Goal: Obtain resource: Download file/media

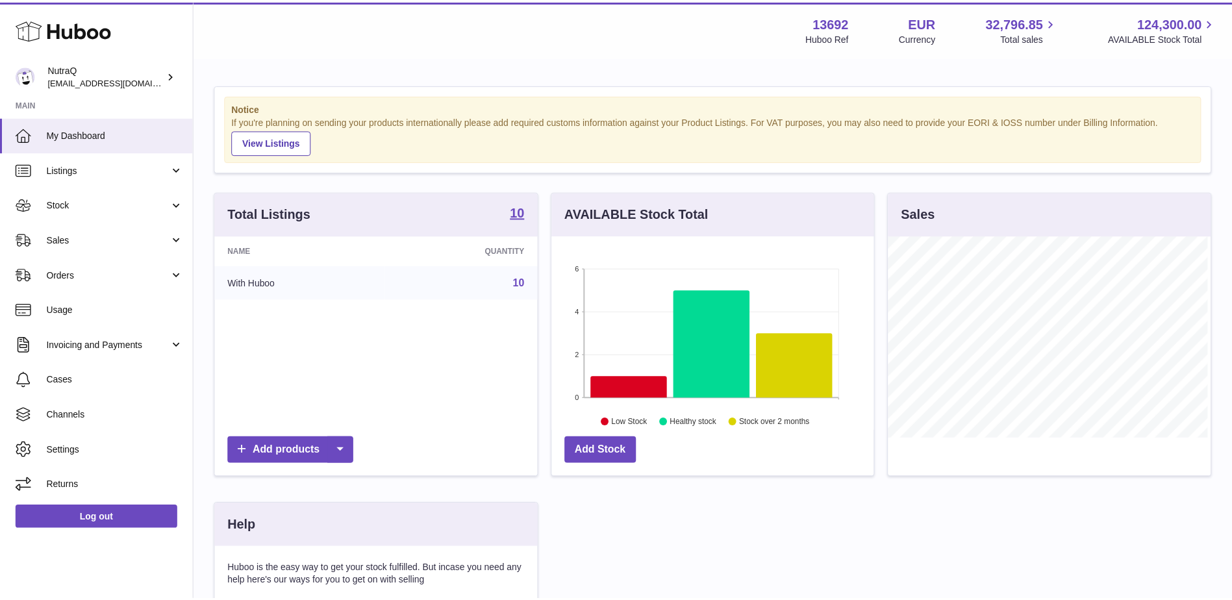
scroll to position [203, 325]
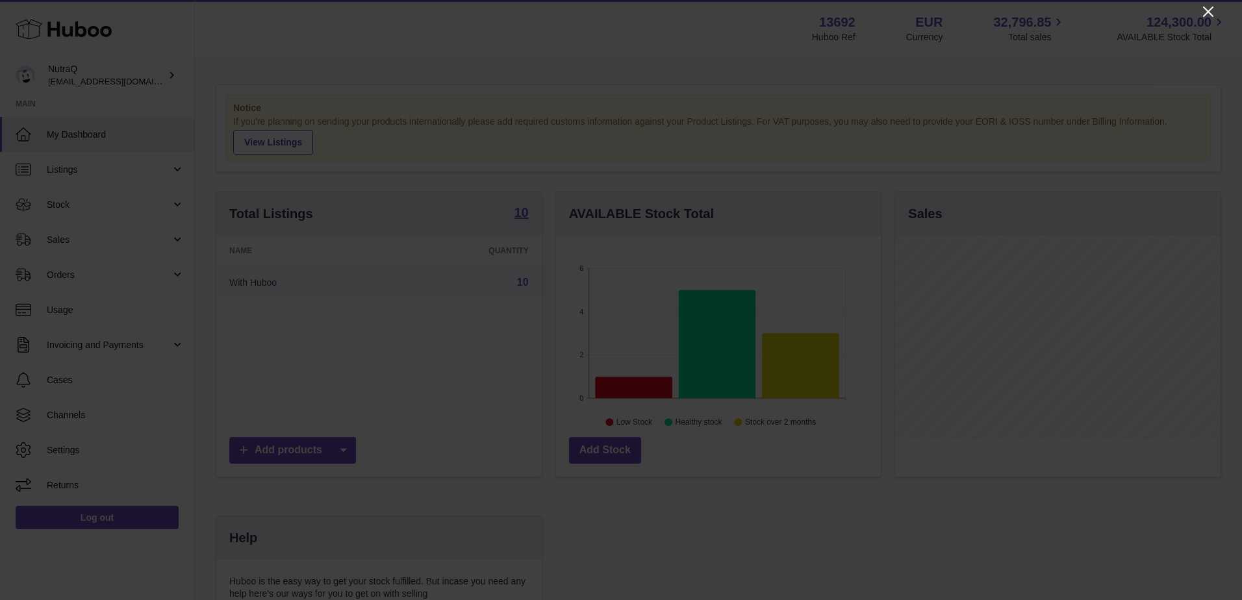
click at [1204, 15] on icon "Close" at bounding box center [1208, 11] width 10 height 10
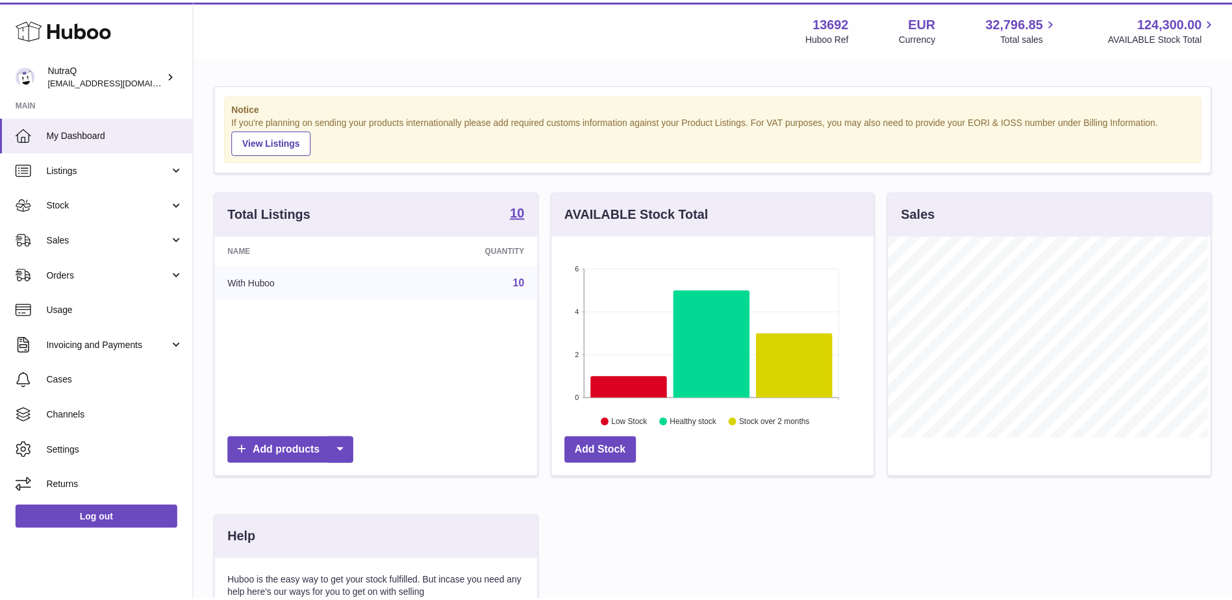
scroll to position [649130, 649010]
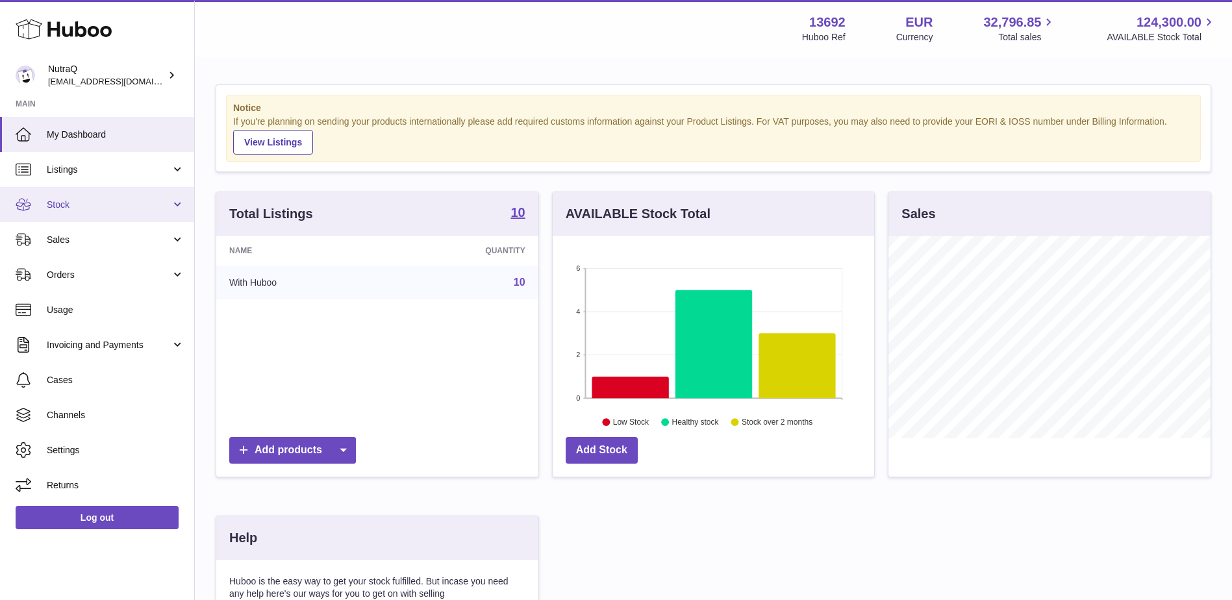
click at [54, 208] on span "Stock" at bounding box center [109, 205] width 124 height 12
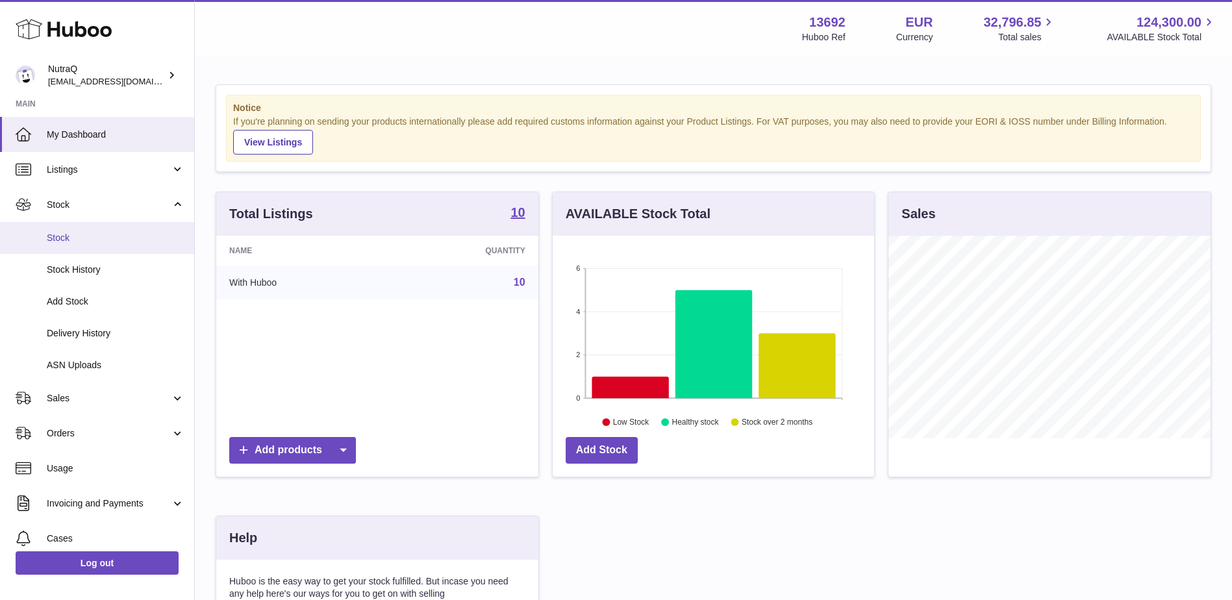
click at [57, 240] on span "Stock" at bounding box center [116, 238] width 138 height 12
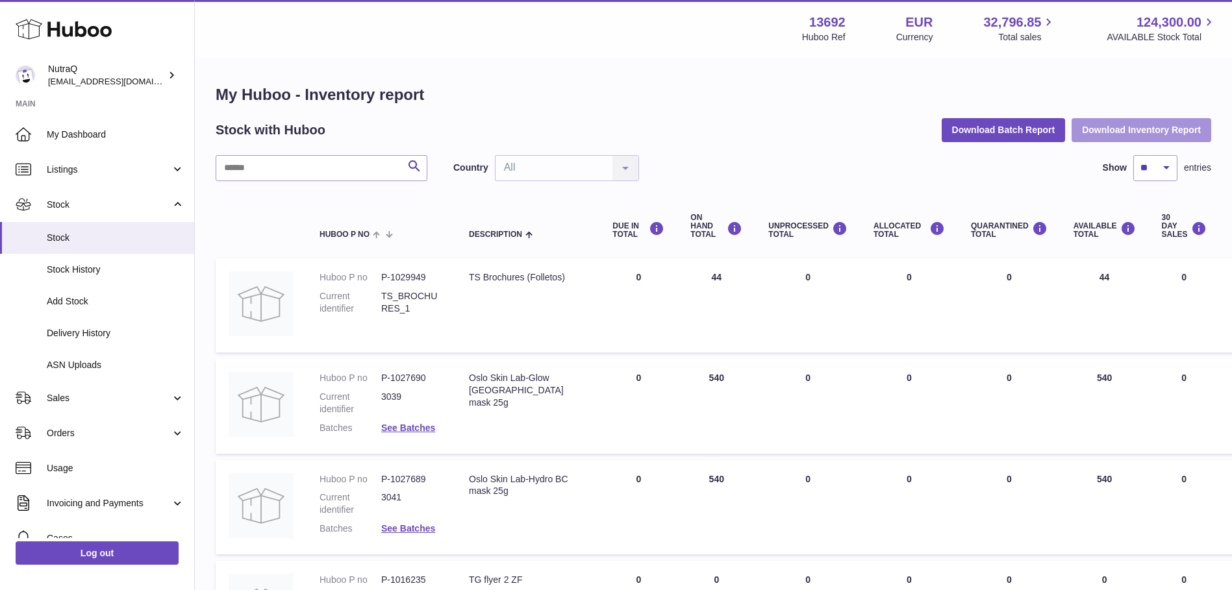
click at [1113, 133] on button "Download Inventory Report" at bounding box center [1141, 129] width 140 height 23
drag, startPoint x: 654, startPoint y: 97, endPoint x: 472, endPoint y: 151, distance: 189.6
click at [654, 97] on h1 "My Huboo - Inventory report" at bounding box center [713, 94] width 995 height 21
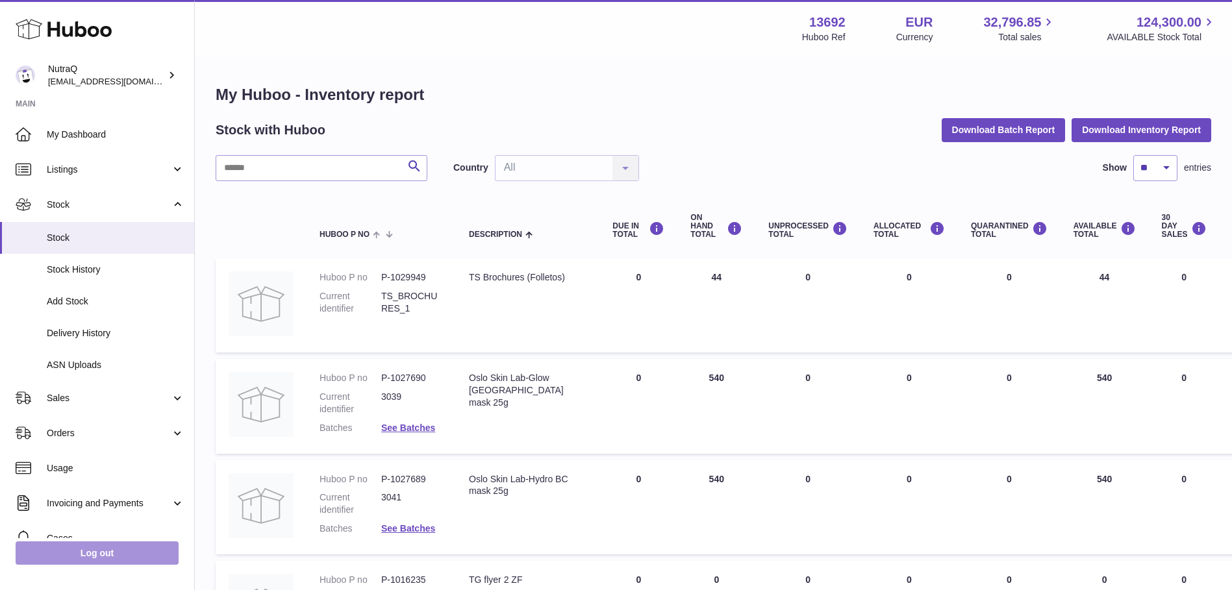
click at [123, 557] on link "Log out" at bounding box center [97, 553] width 163 height 23
